Goal: Navigation & Orientation: Understand site structure

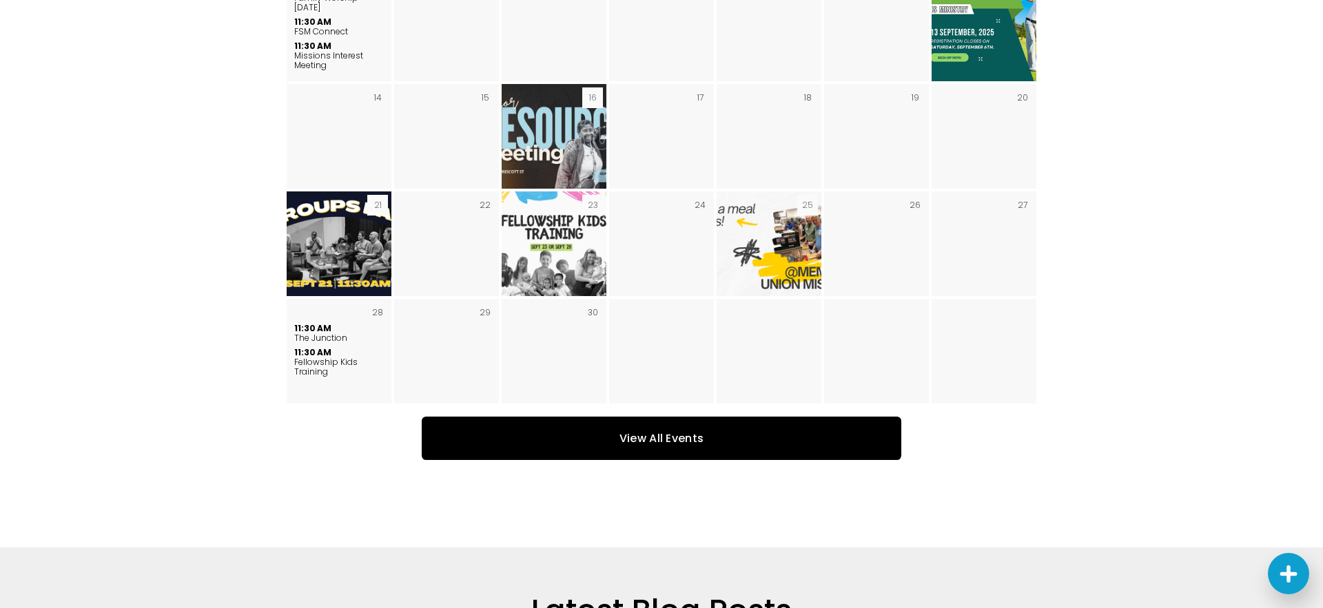
scroll to position [2246, 0]
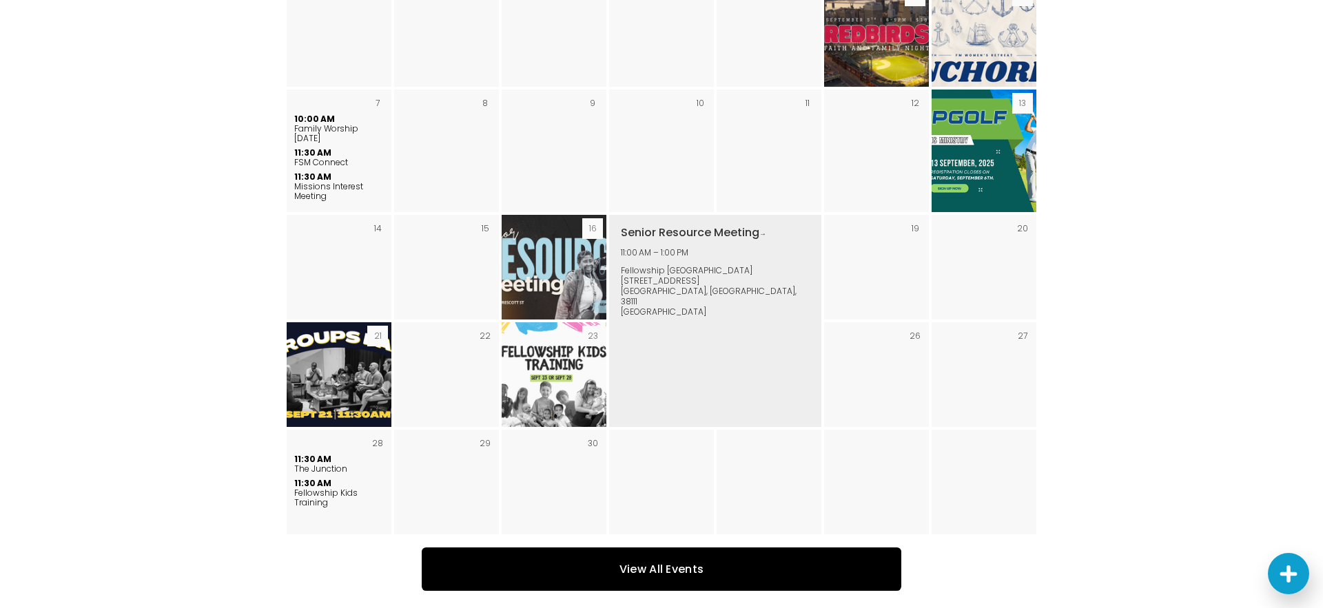
click at [549, 219] on img "September 2025" at bounding box center [554, 267] width 186 height 105
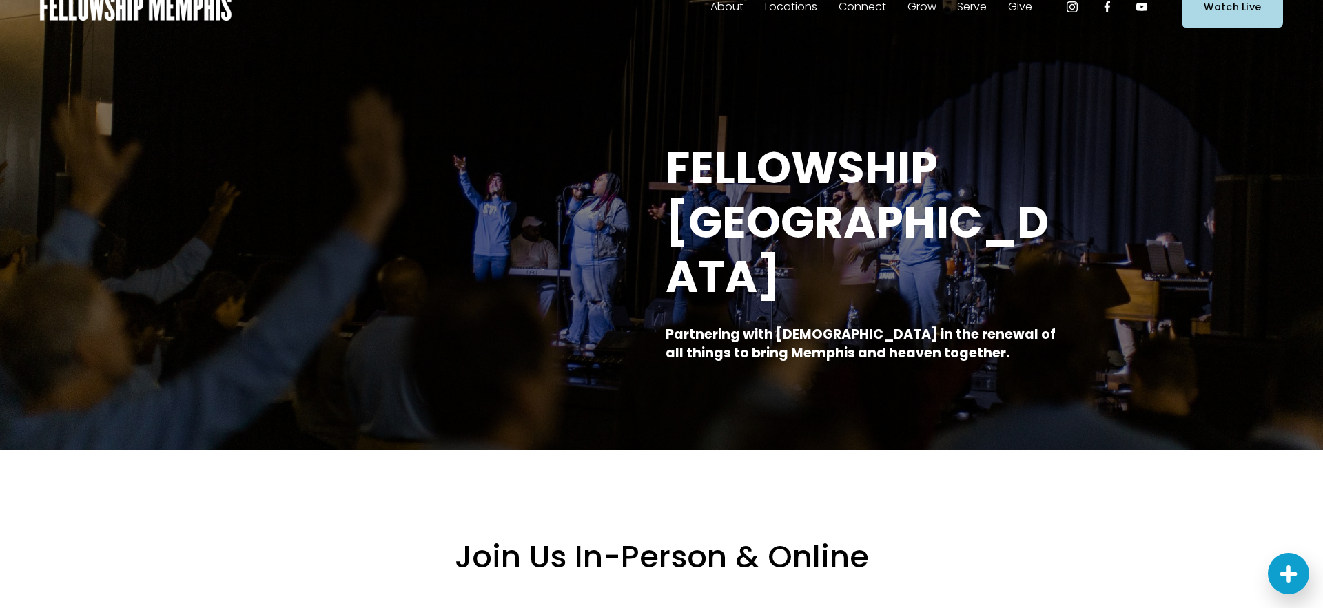
scroll to position [0, 0]
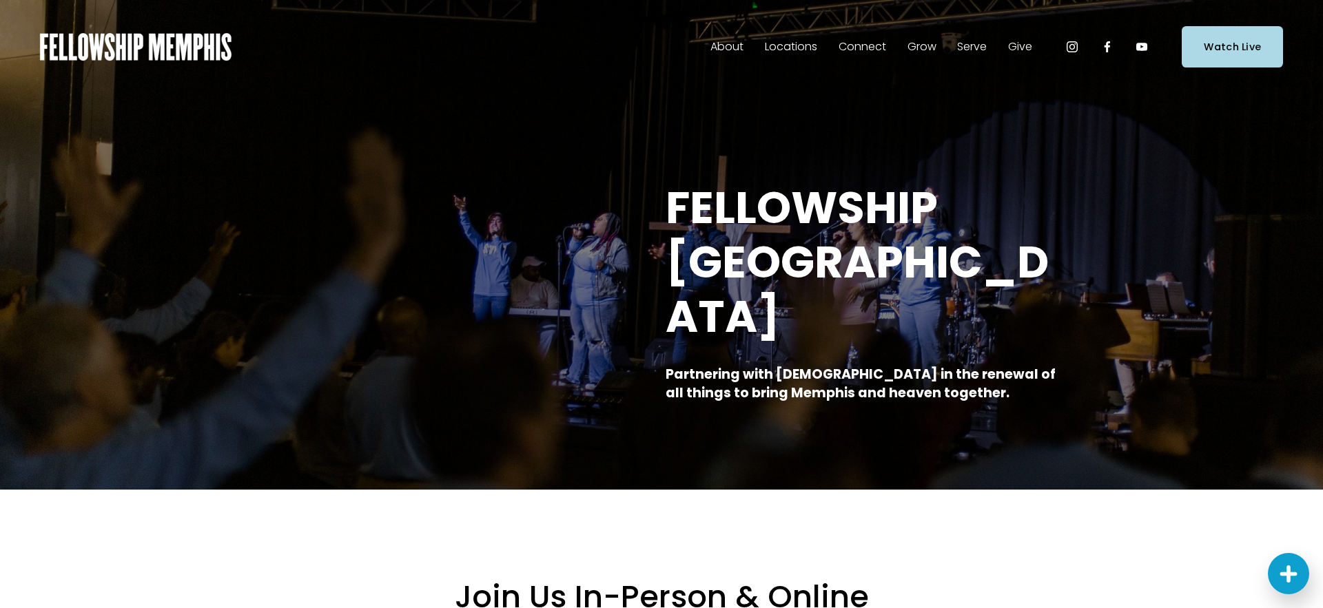
click at [0, 0] on span "Our Beliefs" at bounding box center [0, 0] width 0 height 0
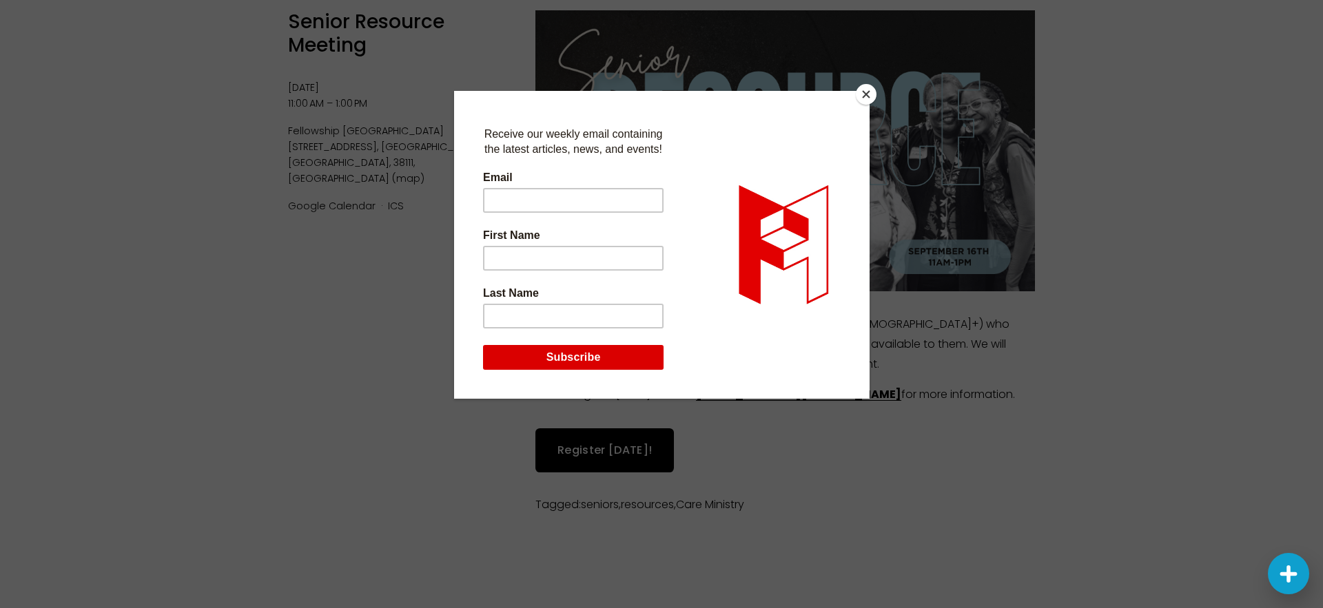
scroll to position [6, 0]
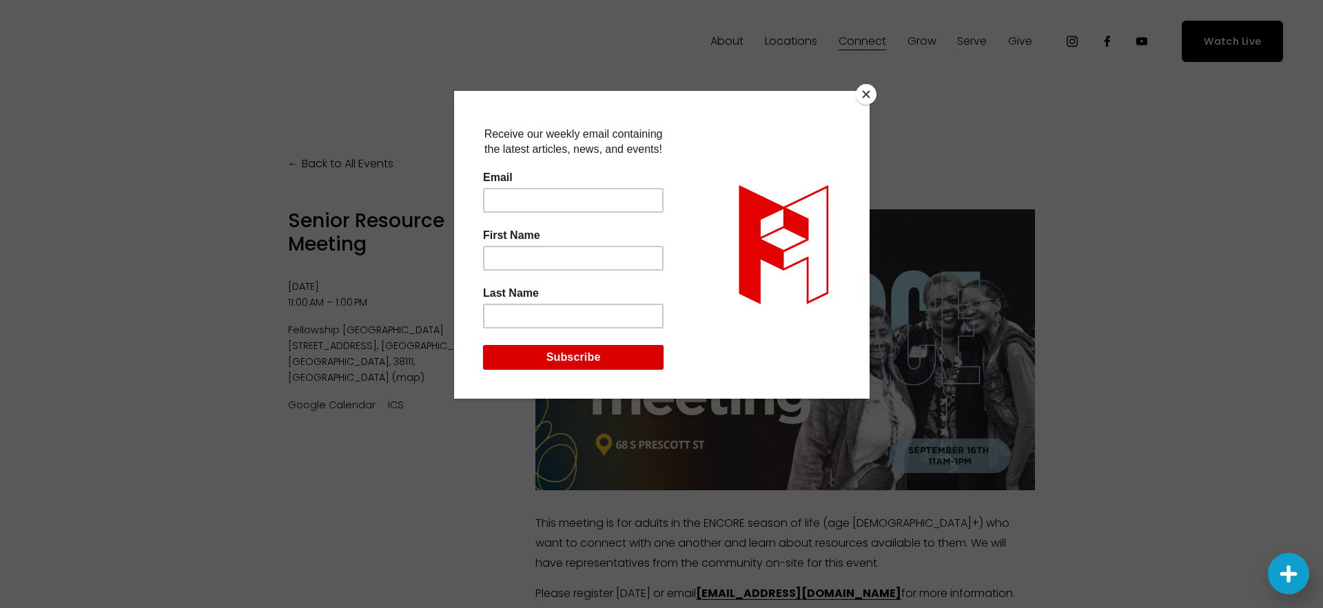
click at [863, 94] on button "Close" at bounding box center [866, 94] width 21 height 21
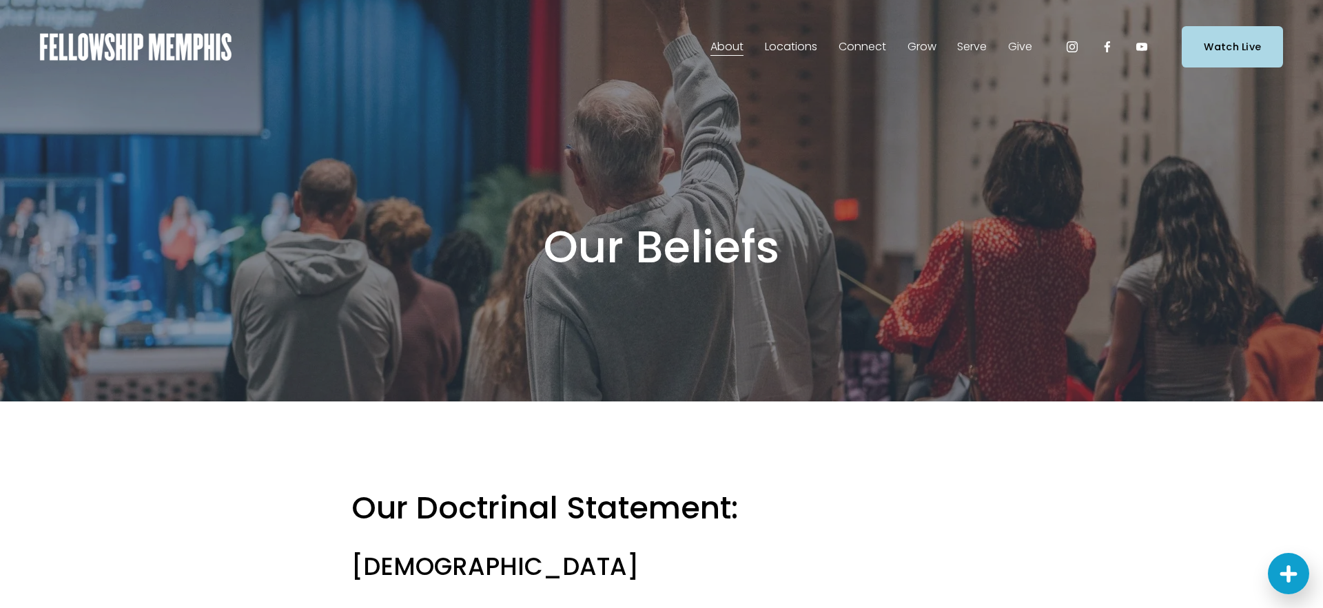
click at [0, 0] on span "Our Values" at bounding box center [0, 0] width 0 height 0
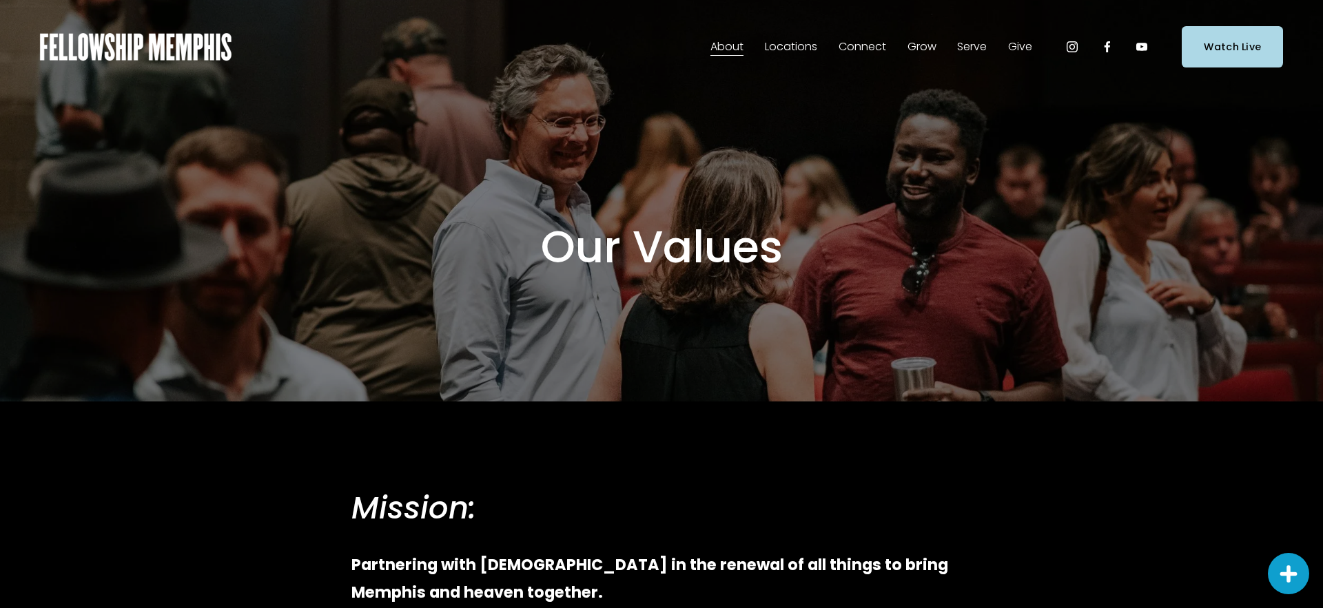
click at [0, 0] on span "In-Person" at bounding box center [0, 0] width 0 height 0
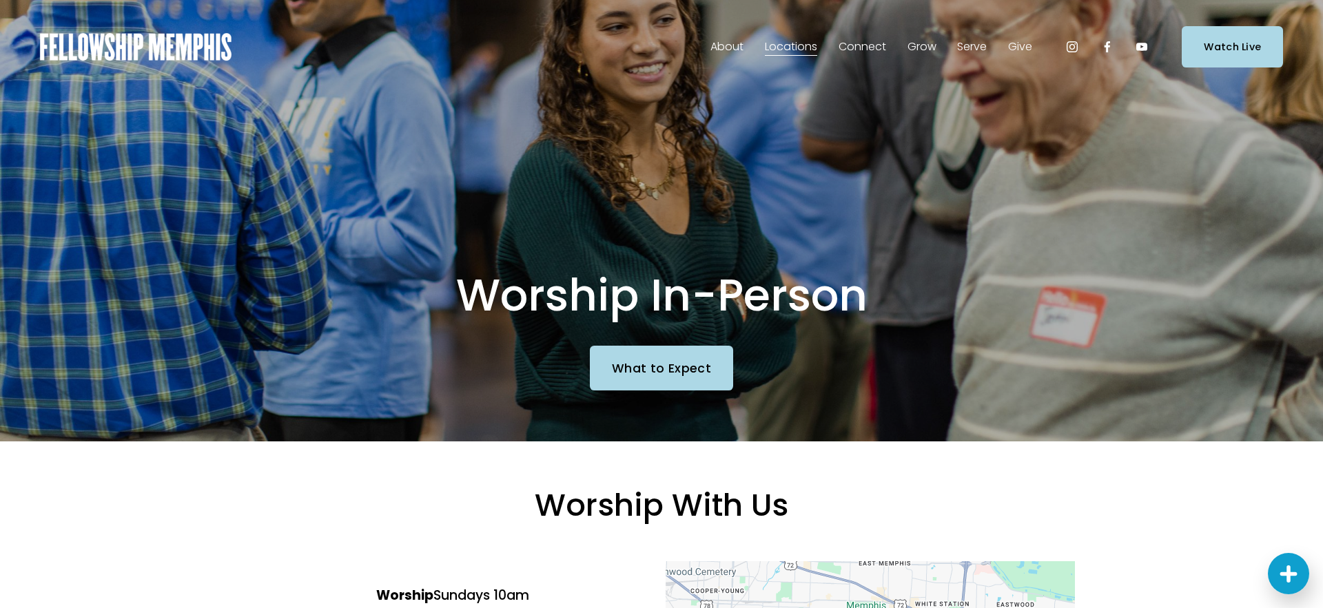
click at [0, 0] on span "Staff" at bounding box center [0, 0] width 0 height 0
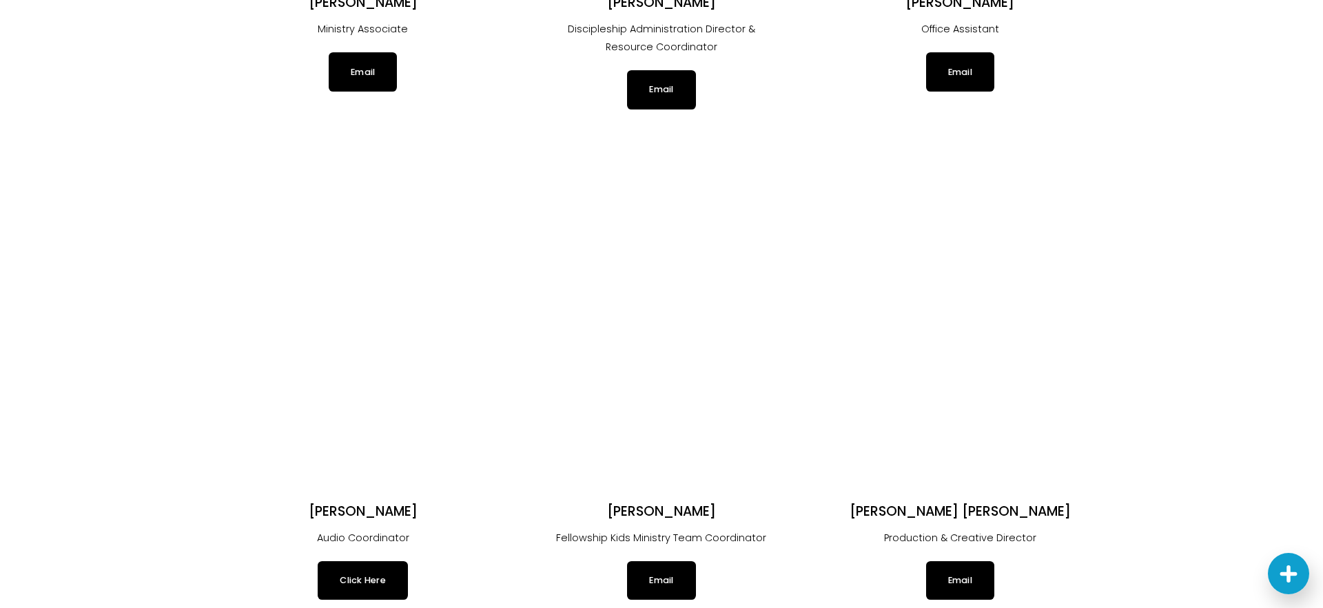
scroll to position [1513, 0]
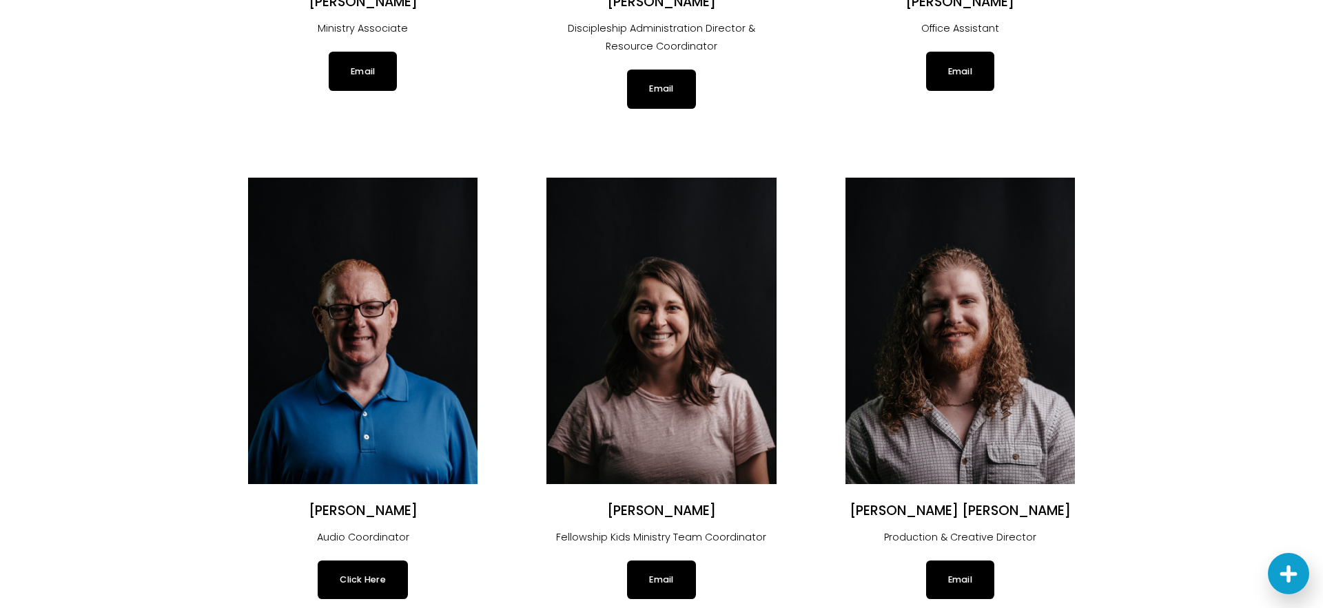
click at [928, 340] on img at bounding box center [960, 331] width 229 height 307
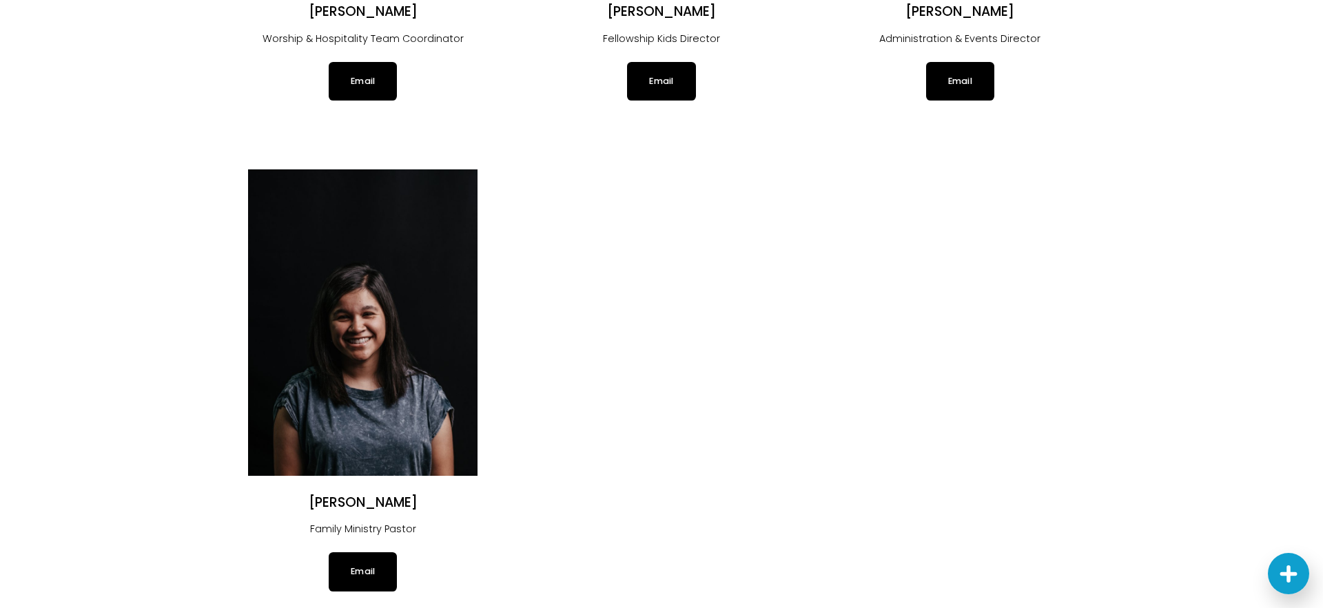
scroll to position [2501, 0]
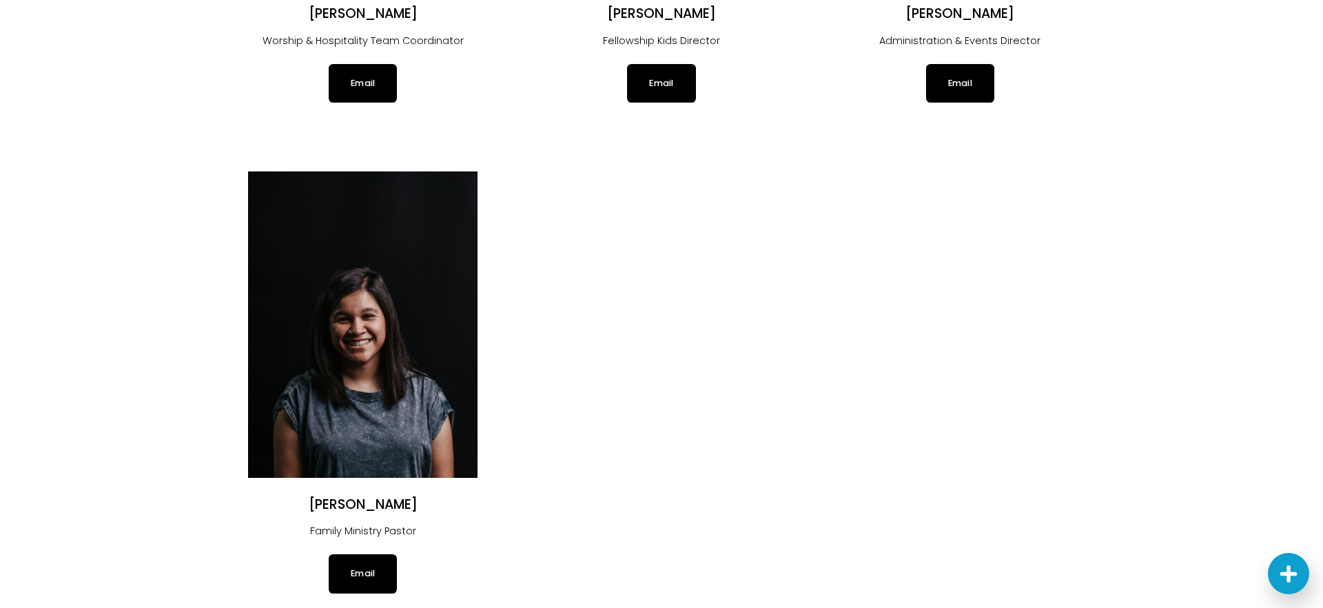
click at [387, 398] on img at bounding box center [362, 325] width 229 height 307
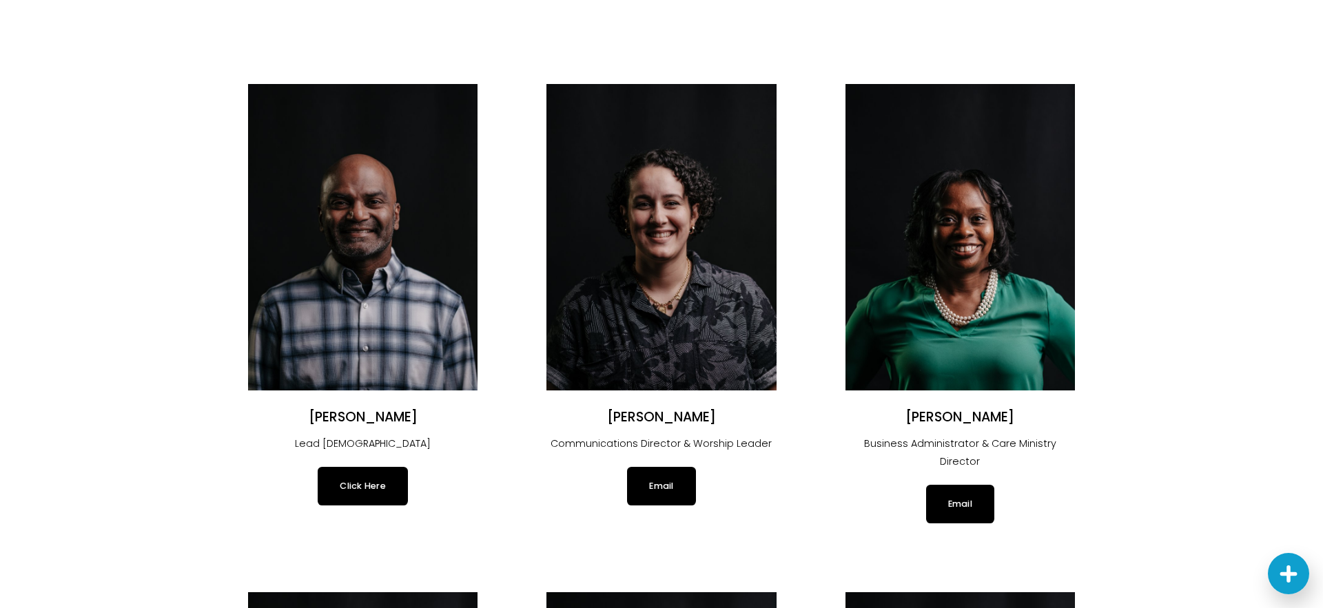
scroll to position [0, 0]
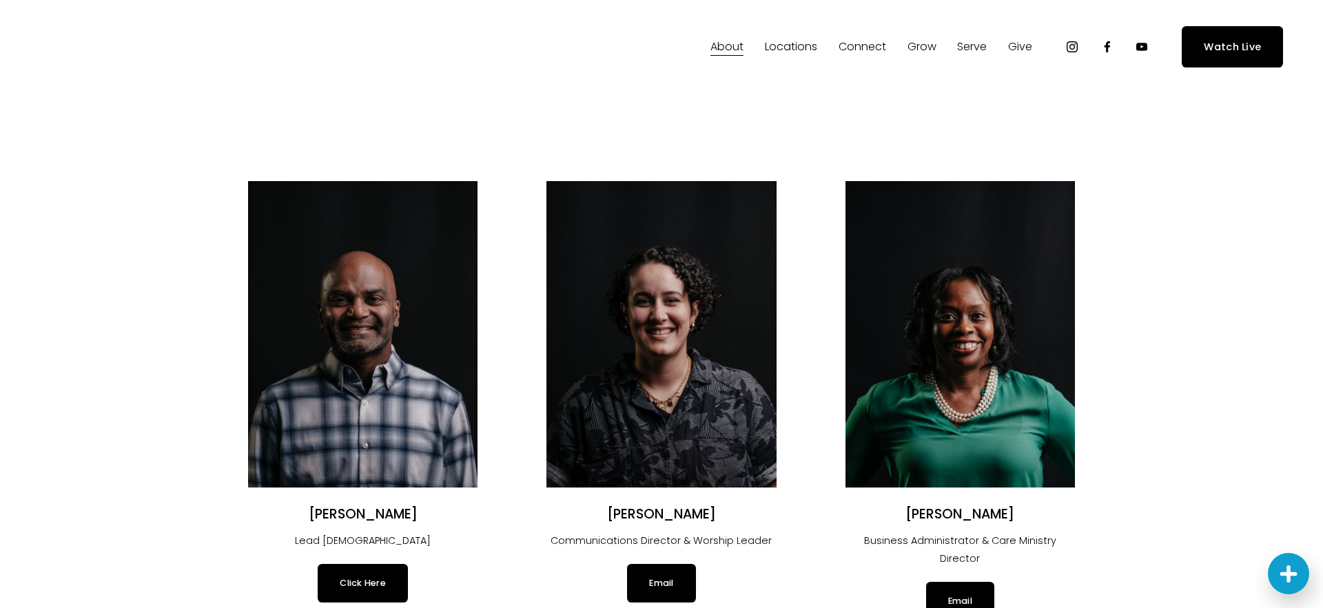
click at [0, 0] on span "Students" at bounding box center [0, 0] width 0 height 0
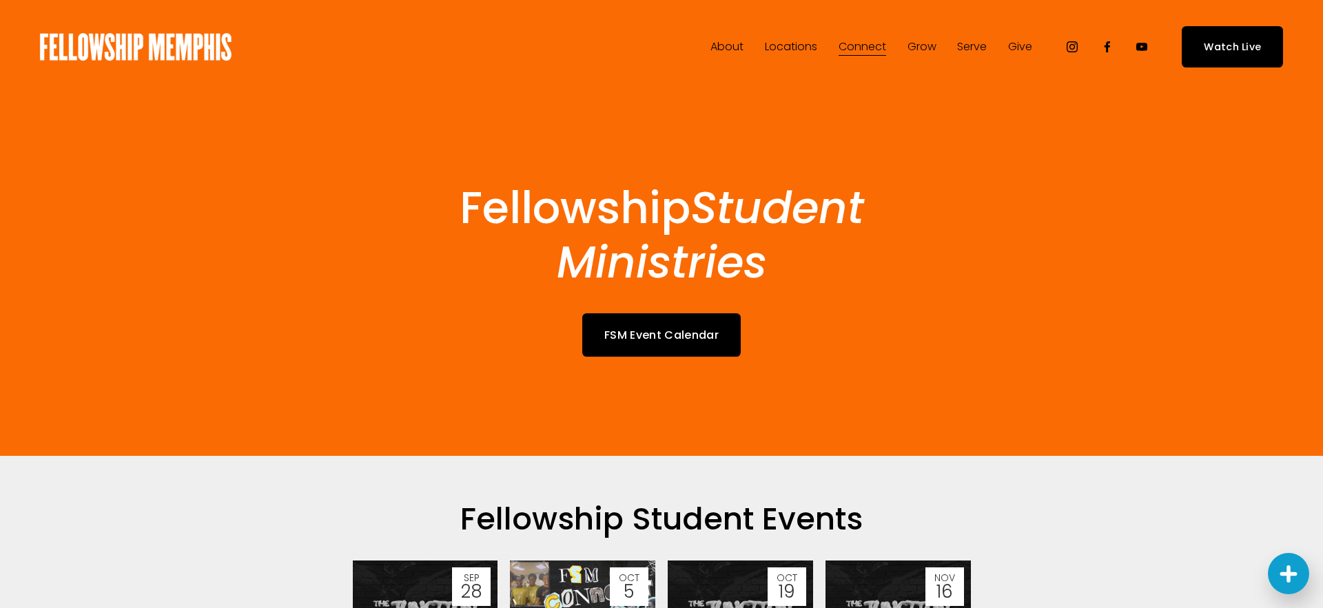
click at [0, 0] on span "Staff" at bounding box center [0, 0] width 0 height 0
